Goal: Task Accomplishment & Management: Use online tool/utility

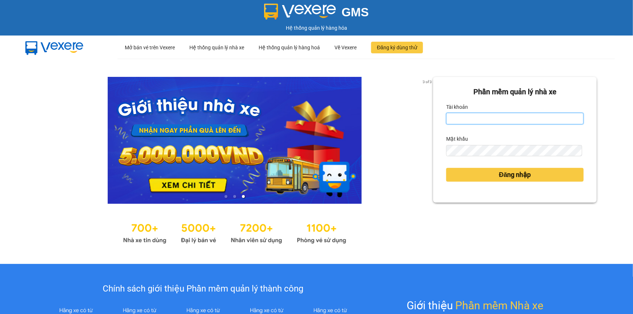
click at [458, 120] on input "Tài khoản" at bounding box center [514, 119] width 137 height 12
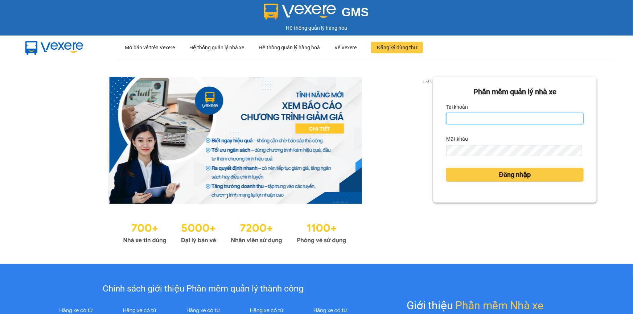
type input "bitram128.tpd"
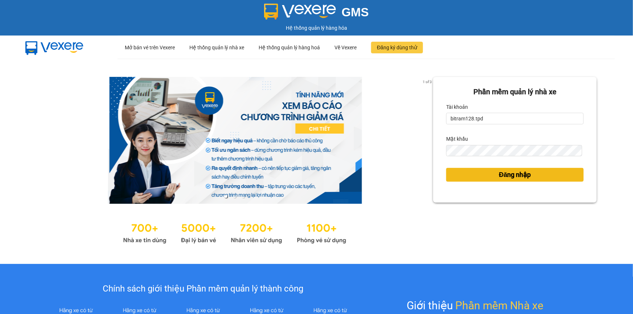
click at [491, 174] on button "Đăng nhập" at bounding box center [514, 175] width 137 height 14
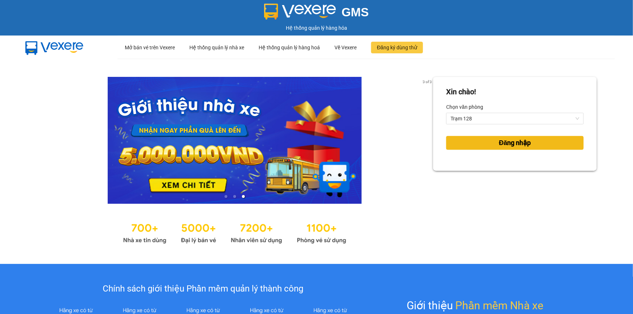
drag, startPoint x: 511, startPoint y: 148, endPoint x: 504, endPoint y: 105, distance: 43.4
click at [508, 134] on div "Đăng nhập" at bounding box center [514, 143] width 137 height 20
click at [509, 145] on span "Đăng nhập" at bounding box center [515, 143] width 32 height 10
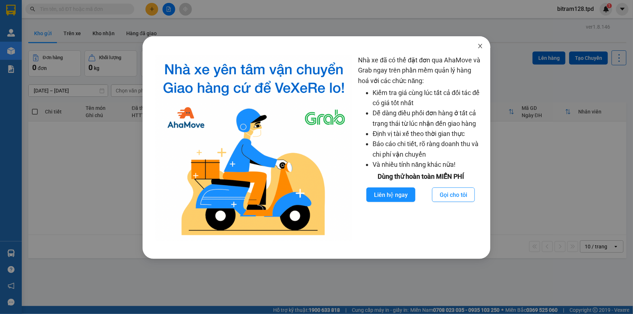
click at [480, 47] on icon "close" at bounding box center [480, 46] width 4 height 4
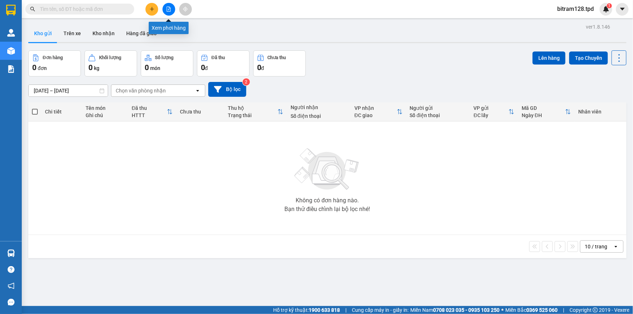
click at [169, 9] on icon "file-add" at bounding box center [169, 9] width 4 height 5
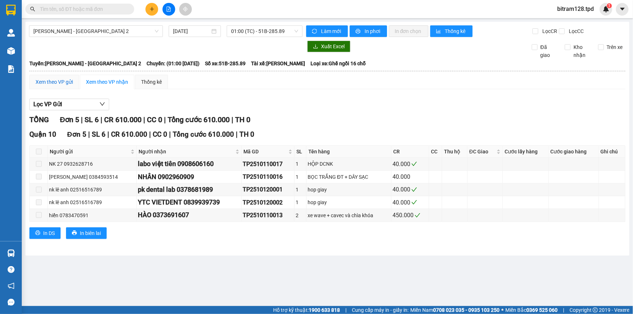
click at [65, 84] on div "Xem theo VP gửi" at bounding box center [54, 82] width 37 height 8
click at [247, 33] on span "01:00 (TC) - 51B-285.89" at bounding box center [264, 31] width 67 height 11
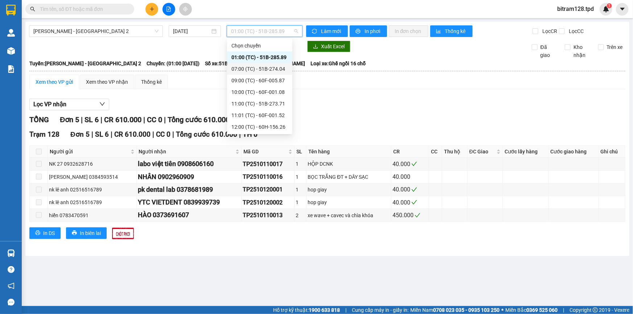
click at [264, 69] on div "07:00 (TC) - 51B-274.04" at bounding box center [259, 69] width 57 height 8
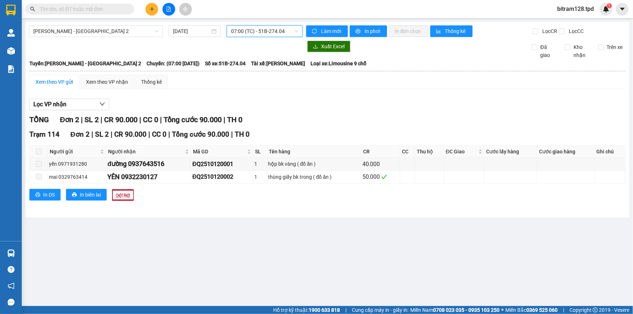
click at [274, 31] on span "07:00 (TC) - 51B-274.04" at bounding box center [264, 31] width 67 height 11
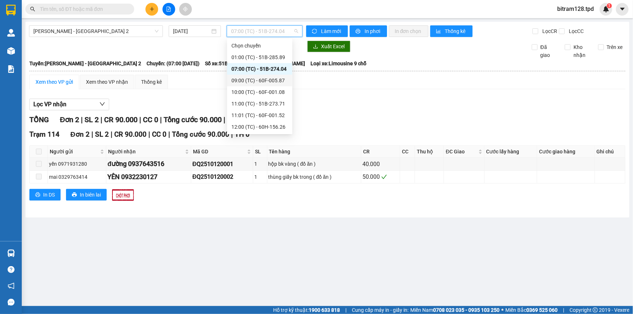
click at [269, 80] on div "09:00 (TC) - 60F-005.87" at bounding box center [259, 80] width 57 height 8
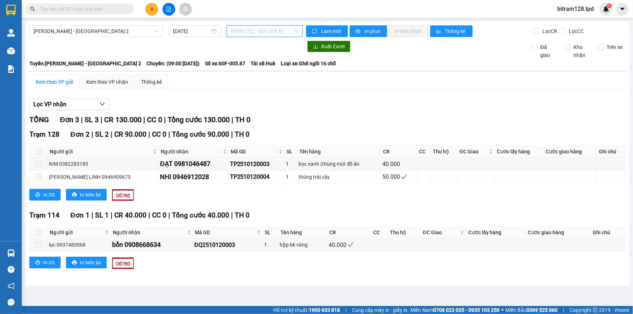
click at [267, 34] on span "09:00 (TC) - 60F-005.87" at bounding box center [264, 31] width 67 height 11
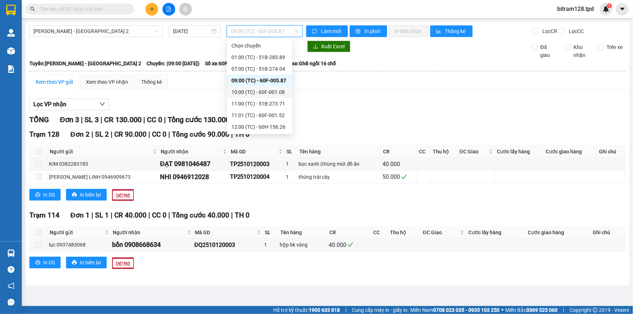
click at [278, 89] on div "10:00 (TC) - 60F-001.08" at bounding box center [259, 92] width 57 height 8
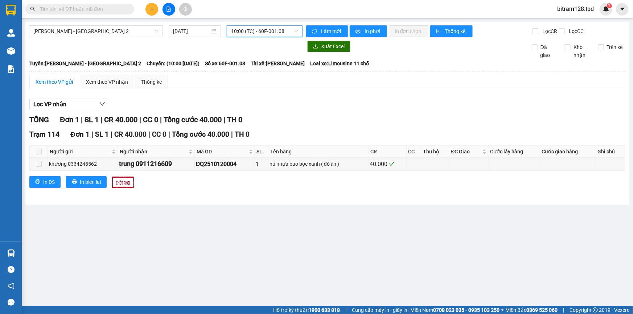
click at [283, 30] on span "10:00 (TC) - 60F-001.08" at bounding box center [264, 31] width 67 height 11
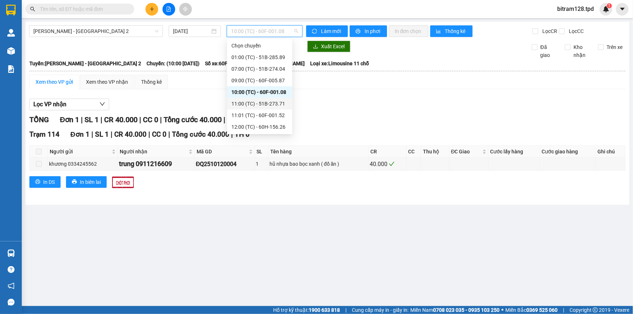
click at [278, 102] on div "11:00 (TC) - 51B-273.71" at bounding box center [259, 104] width 57 height 8
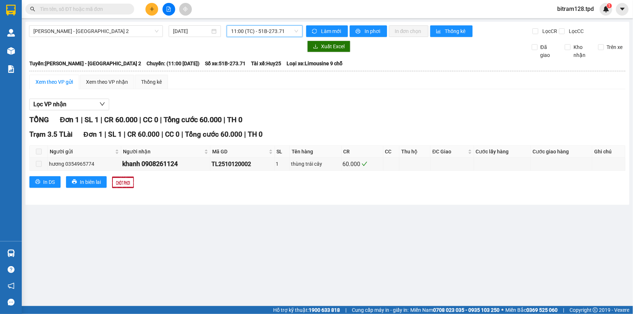
click at [266, 31] on span "11:00 (TC) - 51B-273.71" at bounding box center [264, 31] width 67 height 11
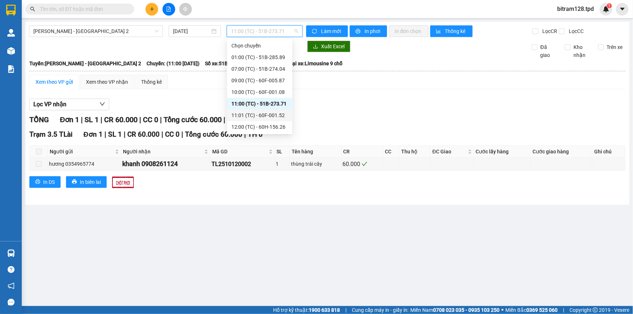
click at [274, 113] on div "11:01 (TC) - 60F-001.52" at bounding box center [259, 115] width 57 height 8
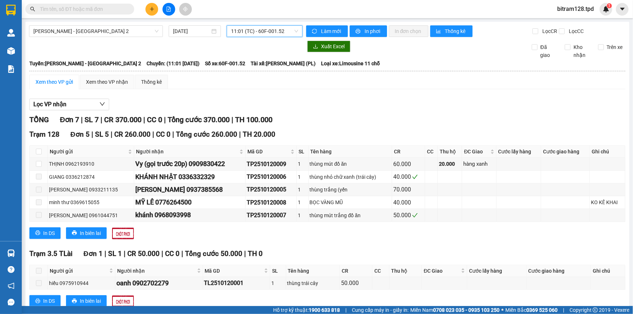
drag, startPoint x: 273, startPoint y: 29, endPoint x: 273, endPoint y: 46, distance: 16.7
click at [273, 30] on span "11:01 (TC) - 60F-001.52" at bounding box center [264, 31] width 67 height 11
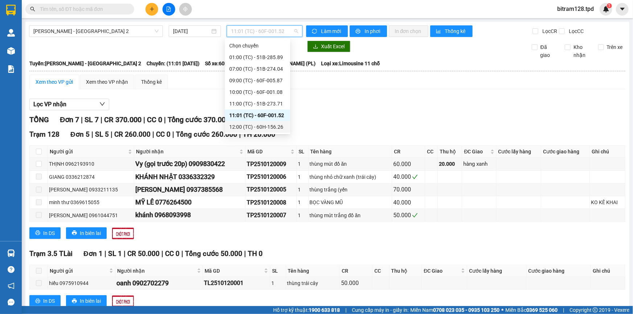
click at [269, 124] on div "12:00 (TC) - 60H-156.26" at bounding box center [257, 127] width 57 height 8
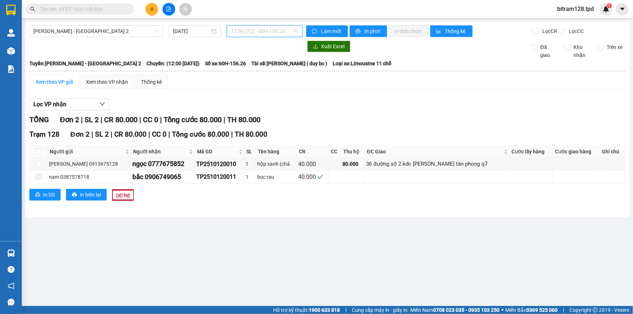
click at [274, 34] on span "12:00 (TC) - 60H-156.26" at bounding box center [264, 31] width 67 height 11
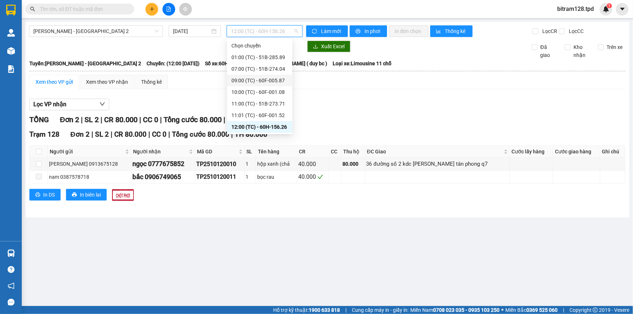
scroll to position [58, 0]
click at [279, 79] on div "13:00 (TC) - 51B-274.17" at bounding box center [259, 81] width 57 height 8
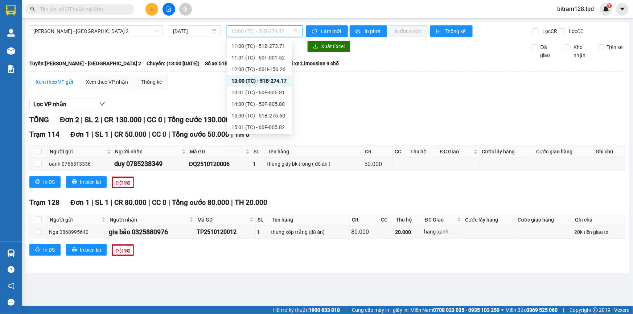
click at [272, 28] on span "13:00 (TC) - 51B-274.17" at bounding box center [264, 31] width 67 height 11
click at [278, 93] on div "13:01 (TC) - 60F-005.81" at bounding box center [259, 92] width 57 height 8
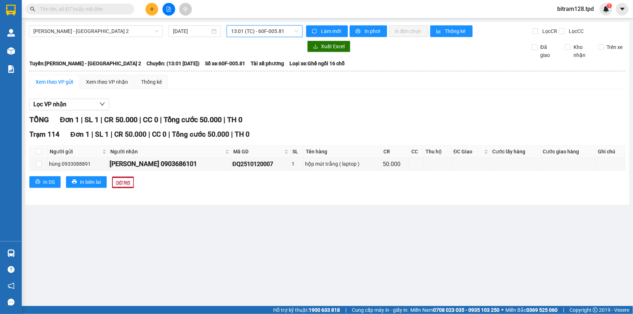
click at [266, 33] on span "13:01 (TC) - 60F-005.81" at bounding box center [264, 31] width 67 height 11
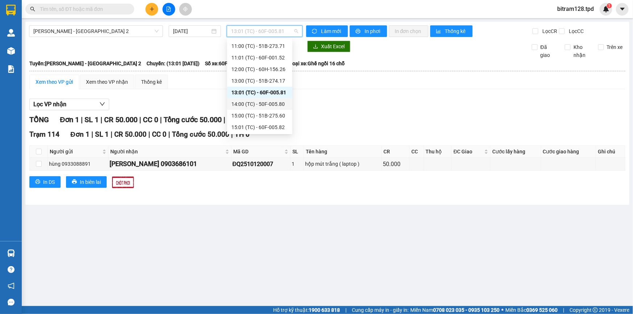
click at [277, 105] on div "14:00 (TC) - 50F-005.80" at bounding box center [259, 104] width 57 height 8
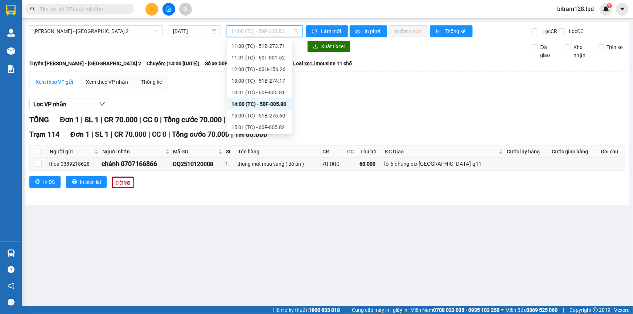
click at [288, 28] on span "14:00 (TC) - 50F-005.80" at bounding box center [264, 31] width 67 height 11
click at [280, 115] on div "15:00 (TC) - 51B-275.60" at bounding box center [259, 116] width 57 height 8
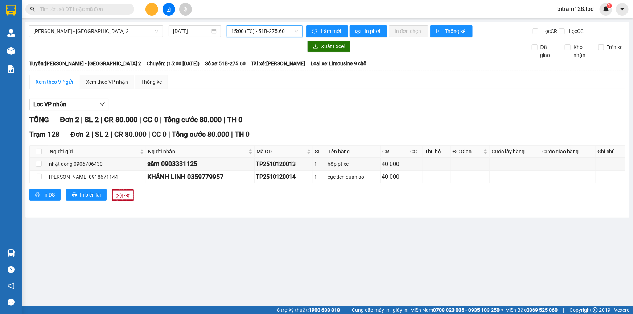
click at [252, 34] on span "15:00 (TC) - 51B-275.60" at bounding box center [264, 31] width 67 height 11
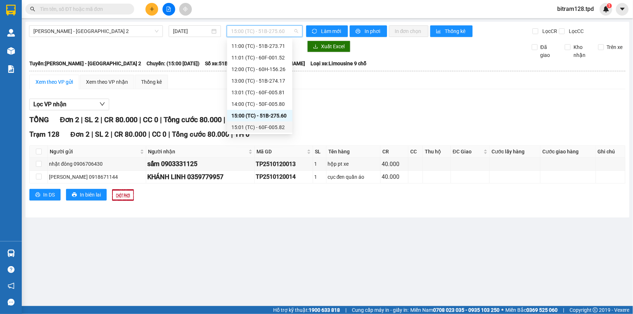
click at [275, 125] on div "15:01 (TC) - 60F-005.82" at bounding box center [259, 127] width 57 height 8
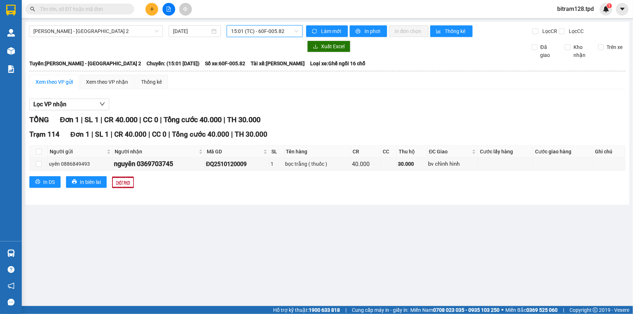
click at [256, 32] on span "15:01 (TC) - 60F-005.82" at bounding box center [264, 31] width 67 height 11
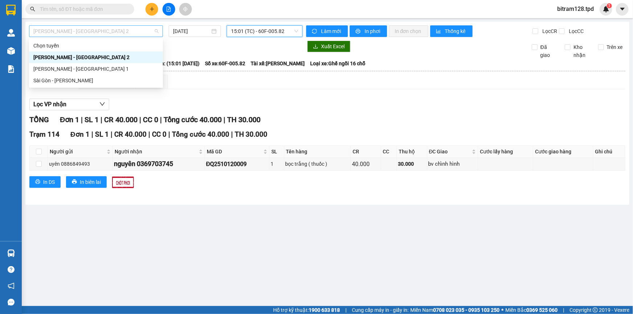
click at [98, 32] on span "[PERSON_NAME] - [GEOGRAPHIC_DATA] 2" at bounding box center [95, 31] width 125 height 11
click at [84, 82] on div "Sài Gòn - [PERSON_NAME]" at bounding box center [95, 80] width 125 height 8
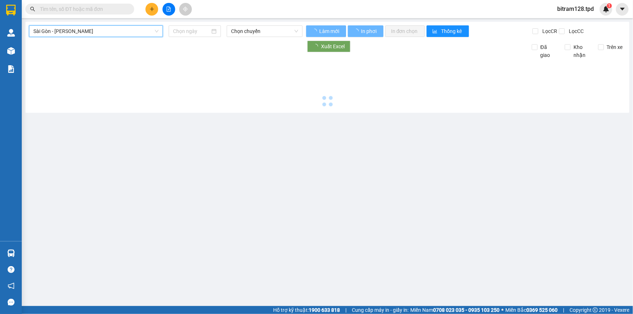
type input "[DATE]"
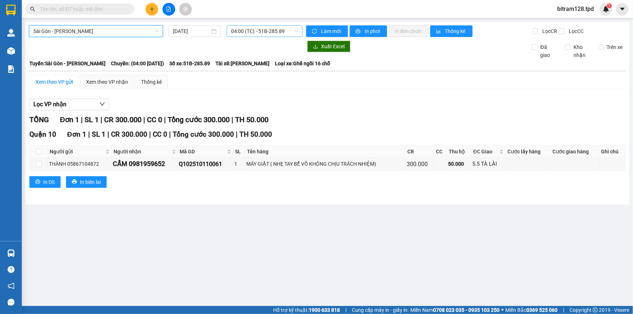
click at [254, 33] on span "04:00 (TC) - 51B-285.89" at bounding box center [264, 31] width 67 height 11
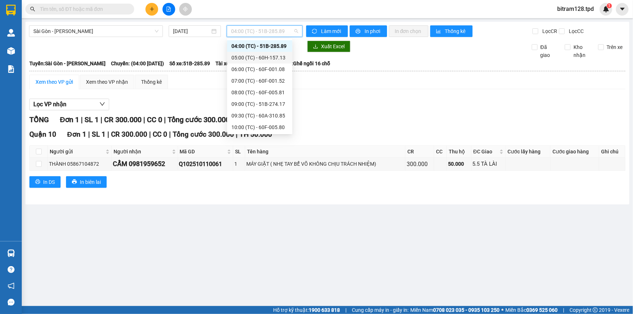
click at [272, 60] on div "05:00 (TC) - 60H-157.13" at bounding box center [259, 58] width 57 height 8
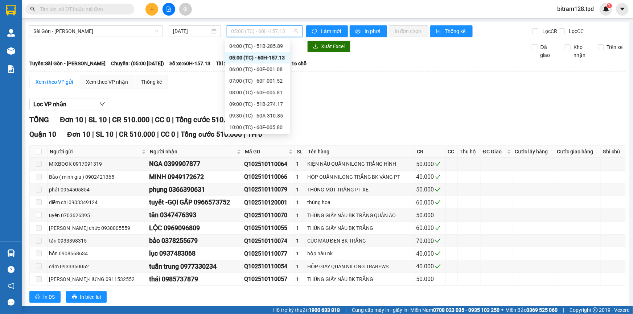
click at [271, 34] on span "05:00 (TC) - 60H-157.13" at bounding box center [264, 31] width 67 height 11
click at [281, 69] on div "06:00 (TC) - 60F-001.08" at bounding box center [257, 69] width 57 height 8
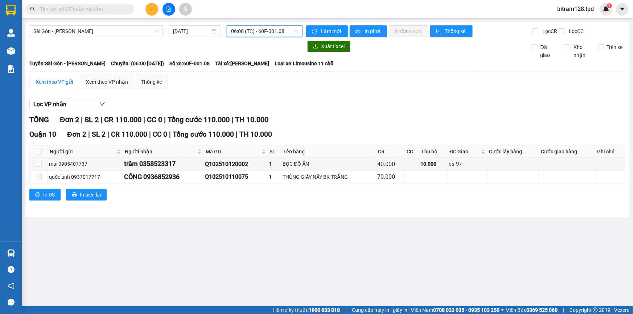
click at [277, 28] on span "06:00 (TC) - 60F-001.08" at bounding box center [264, 31] width 67 height 11
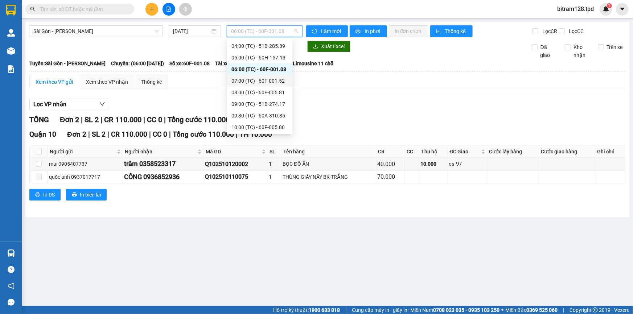
click at [272, 81] on div "07:00 (TC) - 60F-001.52" at bounding box center [259, 81] width 57 height 8
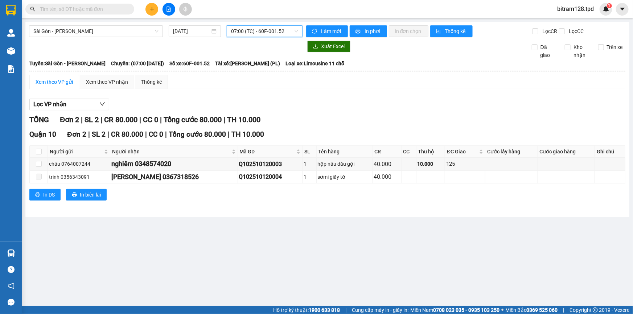
click at [284, 33] on span "07:00 (TC) - 60F-001.52" at bounding box center [264, 31] width 67 height 11
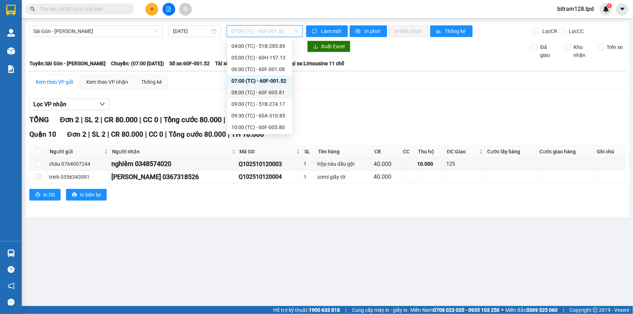
click at [268, 92] on div "08:00 (TC) - 60F-005.81" at bounding box center [259, 92] width 57 height 8
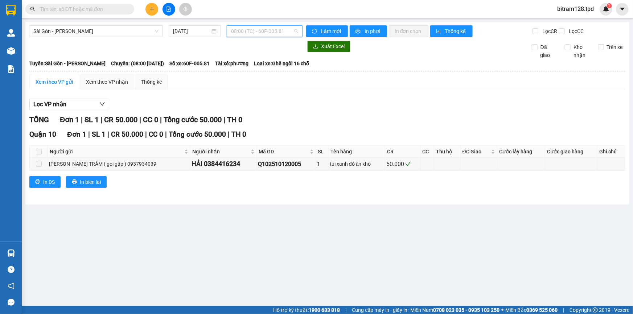
click at [272, 36] on span "08:00 (TC) - 60F-005.81" at bounding box center [264, 31] width 67 height 11
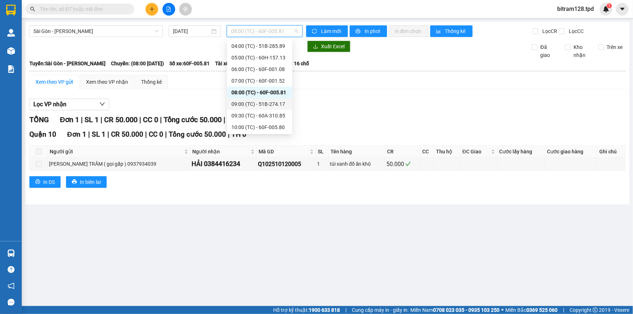
click at [272, 105] on div "09:00 (TC) - 51B-274.17" at bounding box center [259, 104] width 57 height 8
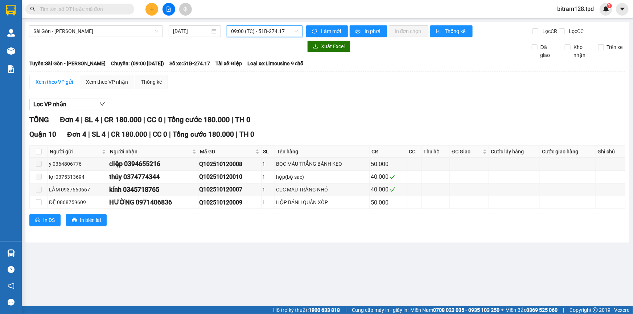
click at [297, 32] on span "09:00 (TC) - 51B-274.17" at bounding box center [264, 31] width 67 height 11
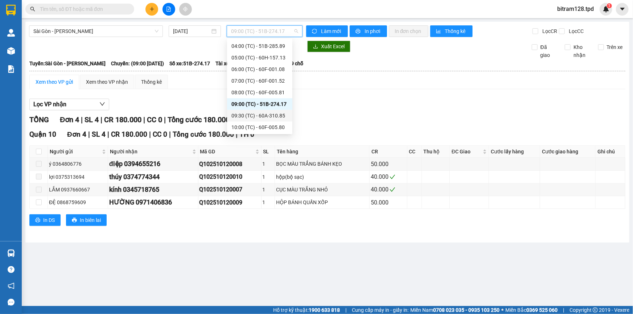
click at [272, 113] on div "09:30 (TC) - 60A-310.85" at bounding box center [259, 116] width 57 height 8
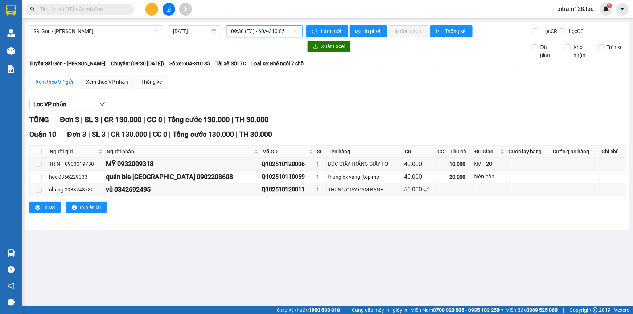
click at [287, 34] on span "09:30 (TC) - 60A-310.85" at bounding box center [264, 31] width 67 height 11
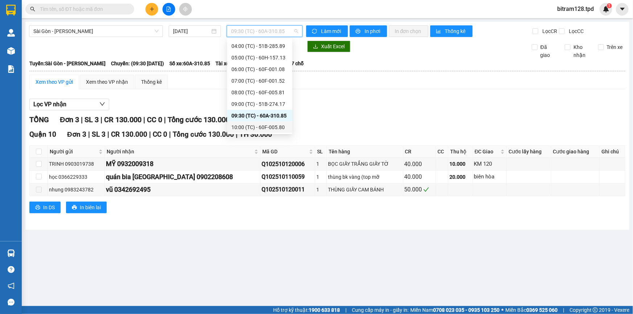
click at [276, 126] on div "10:00 (TC) - 60F-005.80" at bounding box center [259, 127] width 57 height 8
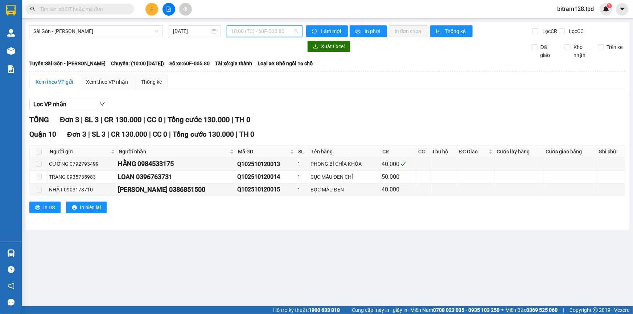
click at [272, 26] on span "10:00 (TC) - 60F-005.80" at bounding box center [264, 31] width 67 height 11
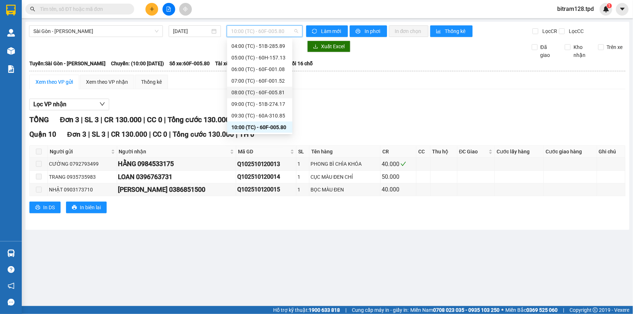
scroll to position [77, 0]
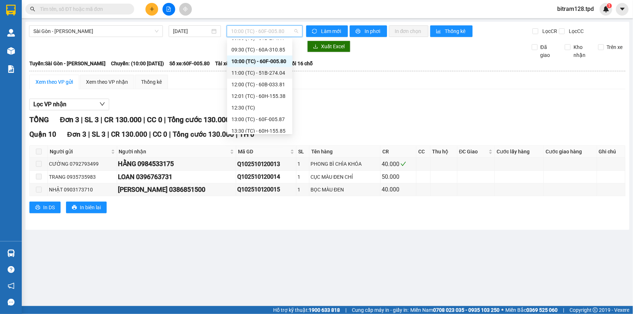
click at [272, 71] on div "11:00 (TC) - 51B-274.04" at bounding box center [259, 73] width 57 height 8
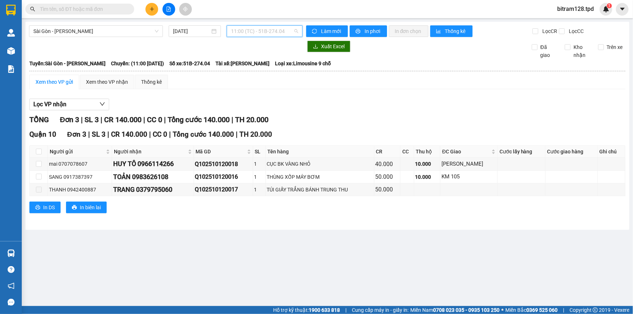
click at [256, 33] on span "11:00 (TC) - 51B-274.04" at bounding box center [264, 31] width 67 height 11
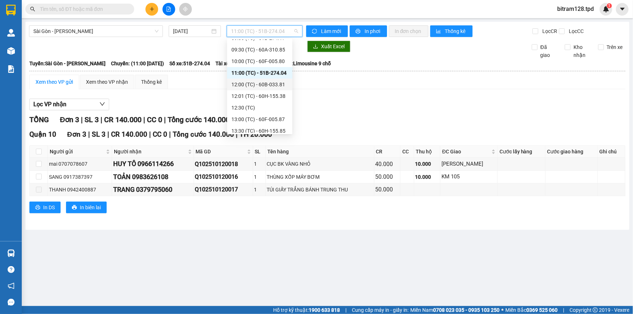
click at [273, 81] on div "12:00 (TC) - 60B-033.81" at bounding box center [259, 84] width 57 height 8
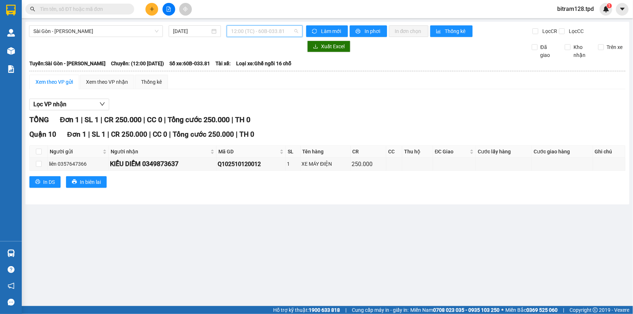
click at [278, 33] on span "12:00 (TC) - 60B-033.81" at bounding box center [264, 31] width 67 height 11
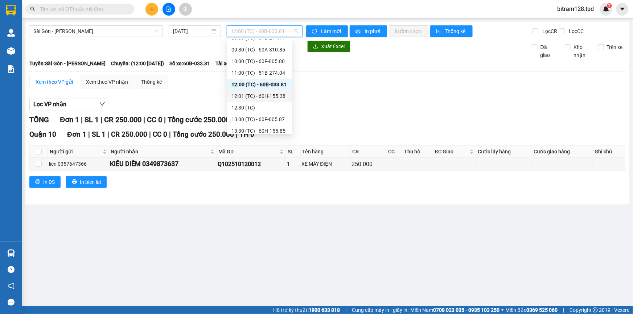
click at [276, 98] on div "12:01 (TC) - 60H-155.38" at bounding box center [259, 96] width 57 height 8
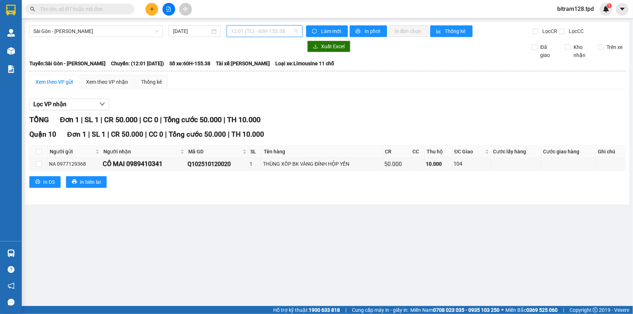
click at [262, 29] on span "12:01 (TC) - 60H-155.38" at bounding box center [264, 31] width 67 height 11
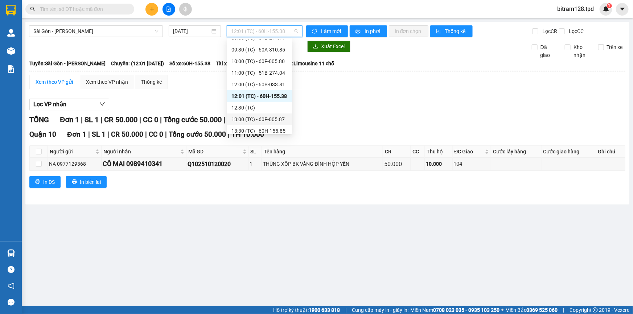
click at [268, 119] on div "13:00 (TC) - 60F-005.87" at bounding box center [259, 119] width 57 height 8
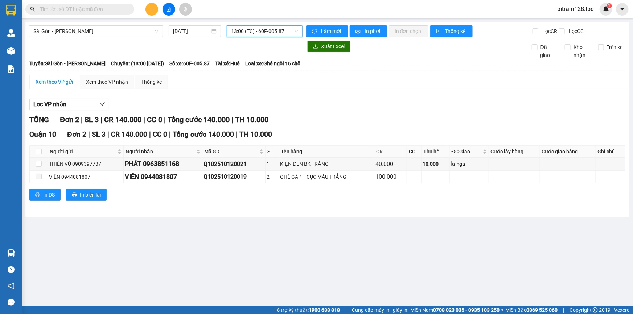
click at [282, 33] on span "13:00 (TC) - 60F-005.87" at bounding box center [264, 31] width 67 height 11
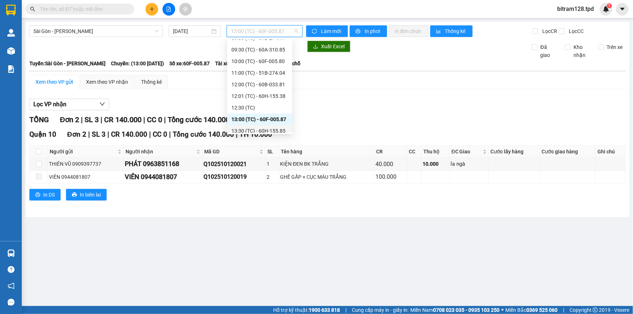
click at [272, 129] on div "13:30 (TC) - 60H-155.85" at bounding box center [259, 131] width 57 height 8
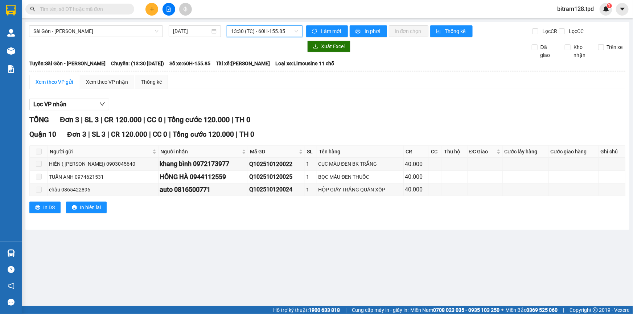
click at [278, 32] on span "13:30 (TC) - 60H-155.85" at bounding box center [264, 31] width 67 height 11
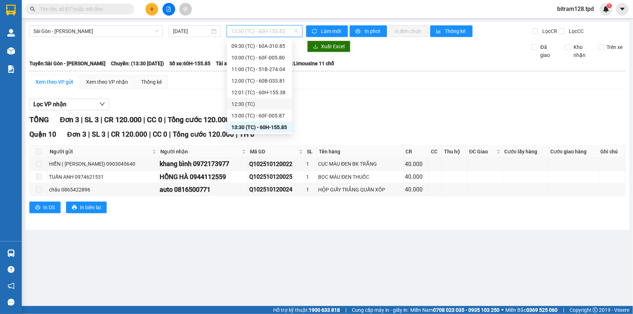
scroll to position [127, 0]
click at [280, 92] on div "14:00 (TC) - 60F-001.08" at bounding box center [259, 92] width 57 height 8
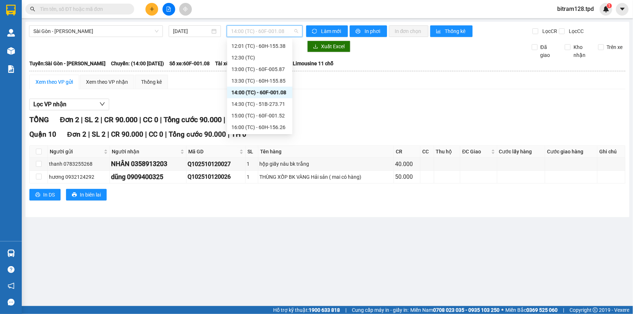
click at [269, 34] on span "14:00 (TC) - 60F-001.08" at bounding box center [264, 31] width 67 height 11
click at [277, 102] on div "14:30 (TC) - 51B-273.71" at bounding box center [259, 104] width 57 height 8
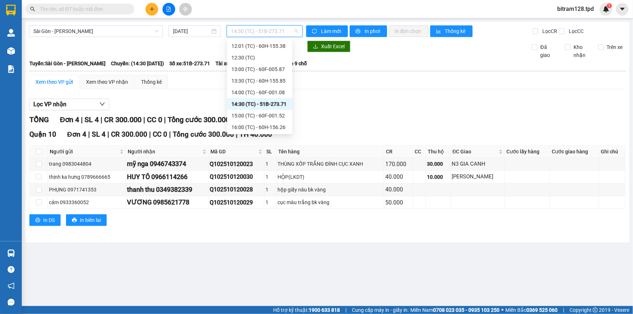
click at [266, 29] on span "14:30 (TC) - 51B-273.71" at bounding box center [264, 31] width 67 height 11
click at [278, 112] on div "15:00 (TC) - 60F-001.52" at bounding box center [259, 116] width 57 height 8
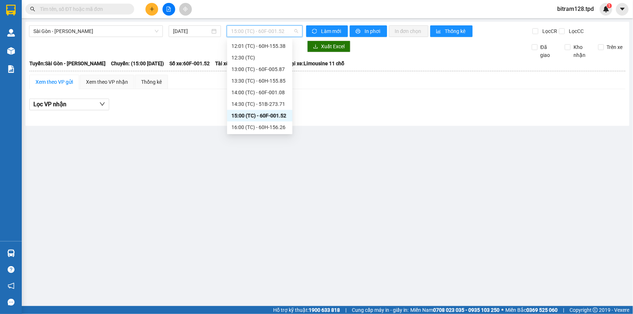
click at [261, 30] on span "15:00 (TC) - 60F-001.52" at bounding box center [264, 31] width 67 height 11
click at [276, 123] on div "16:00 (TC) - 60H-156.26" at bounding box center [259, 127] width 57 height 8
